Goal: Information Seeking & Learning: Check status

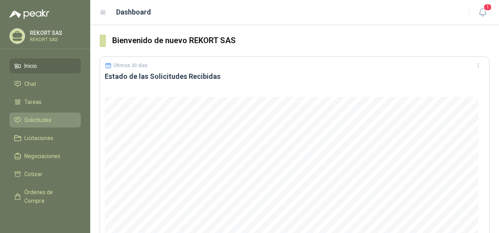
click at [33, 122] on span "Solicitudes" at bounding box center [37, 120] width 27 height 9
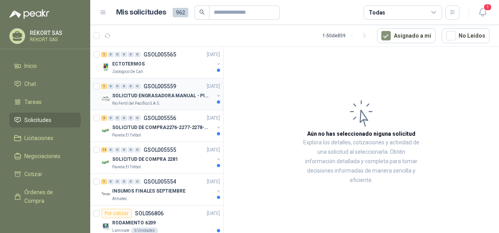
click at [170, 98] on p "SOLICITUD ENGRASADORA MANUAL - PICHINDE" at bounding box center [161, 95] width 98 height 7
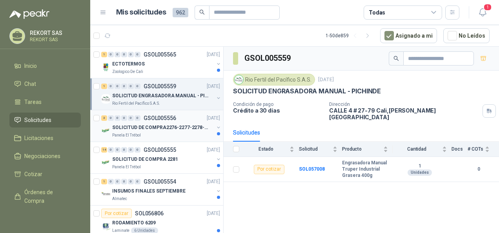
click at [157, 128] on p "SOLICITUD DE COMPRA2276-2277-2278-2284-2285-" at bounding box center [161, 127] width 98 height 7
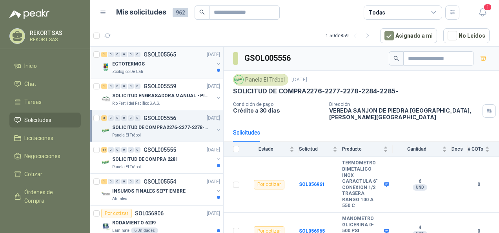
click at [140, 67] on div "ECTOTERMOS" at bounding box center [163, 63] width 102 height 9
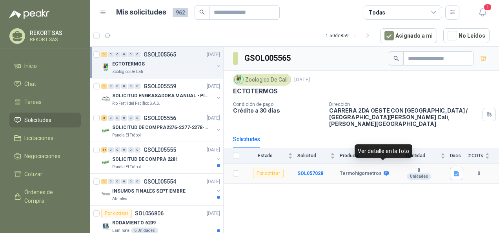
click at [383, 171] on icon at bounding box center [385, 173] width 5 height 5
click at [385, 171] on icon at bounding box center [386, 174] width 6 height 6
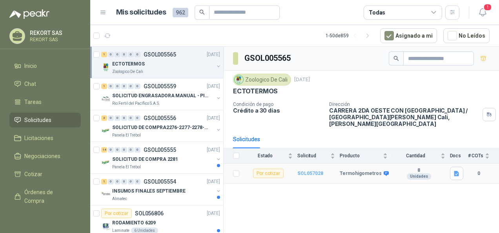
click at [313, 171] on b "SOL057028" at bounding box center [310, 173] width 26 height 5
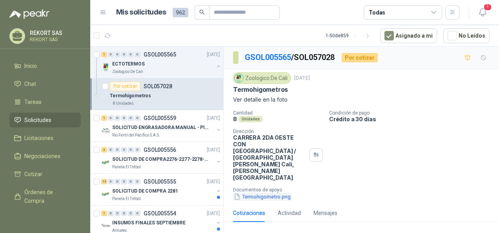
click at [259, 192] on button "Termohigometro.png" at bounding box center [262, 196] width 58 height 8
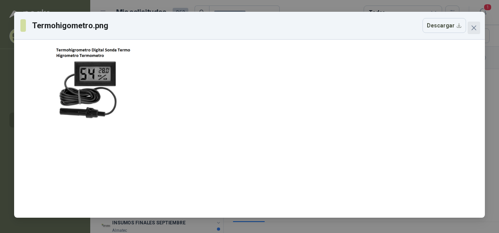
click at [473, 28] on icon "close" at bounding box center [473, 27] width 5 height 5
